Goal: Task Accomplishment & Management: Use online tool/utility

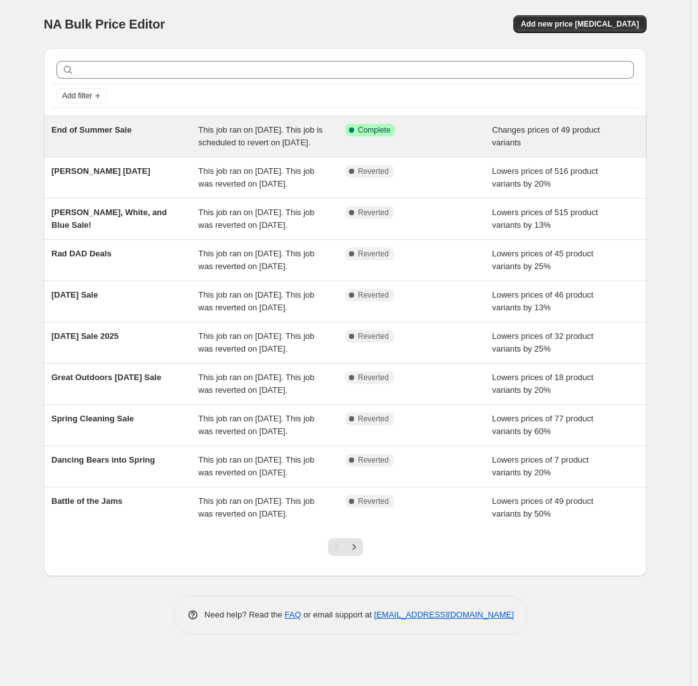
click at [275, 147] on span "This job ran on [DATE]. This job is scheduled to revert on [DATE]." at bounding box center [261, 136] width 124 height 22
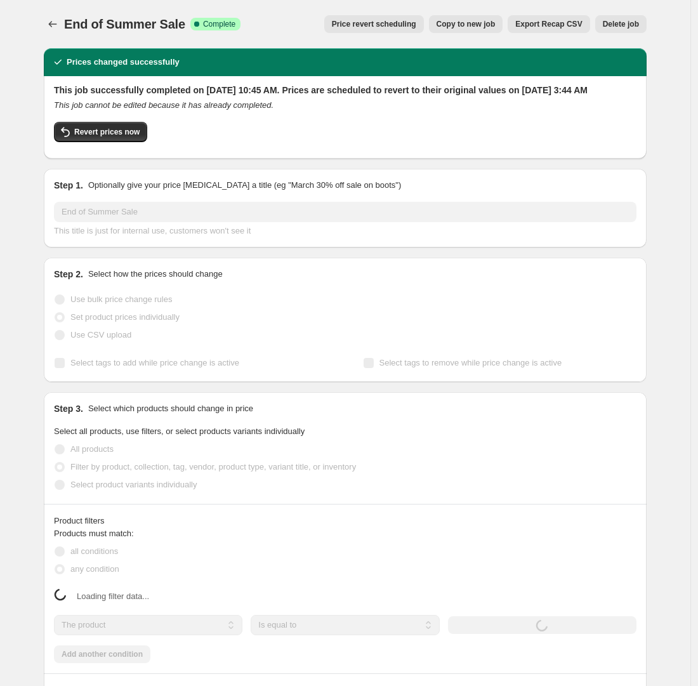
select select "collection"
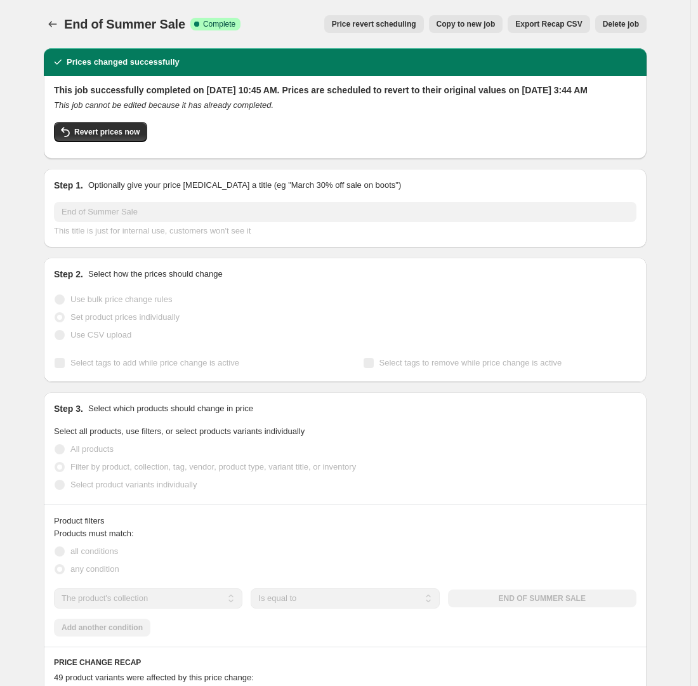
click at [393, 26] on span "Price revert scheduling" at bounding box center [374, 24] width 84 height 10
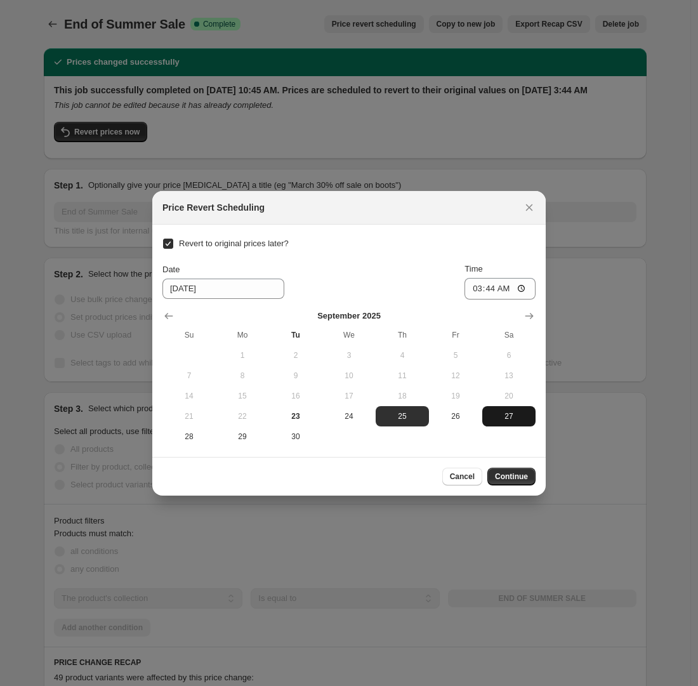
click at [521, 421] on button "27" at bounding box center [508, 416] width 53 height 20
click at [192, 445] on button "28" at bounding box center [188, 437] width 53 height 20
type input "[DATE]"
click at [508, 479] on span "Continue" at bounding box center [511, 477] width 33 height 10
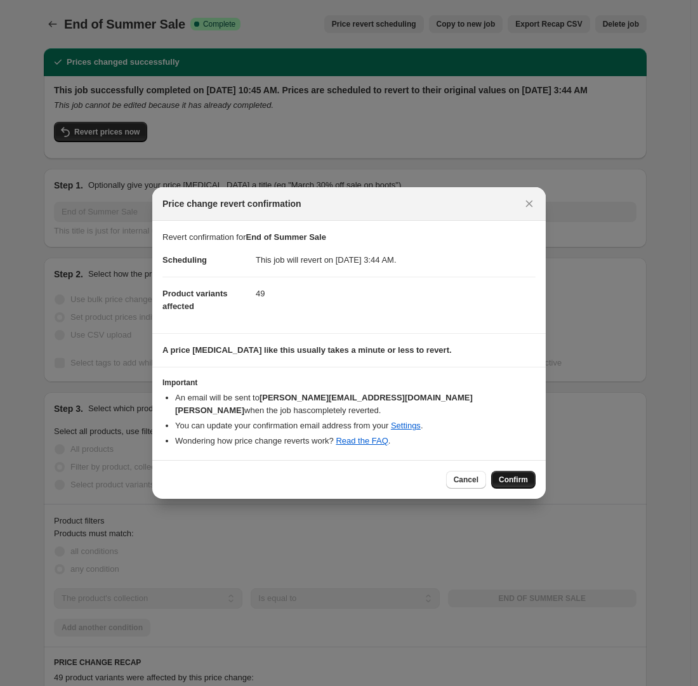
click at [521, 475] on span "Confirm" at bounding box center [513, 480] width 29 height 10
